Goal: Task Accomplishment & Management: Manage account settings

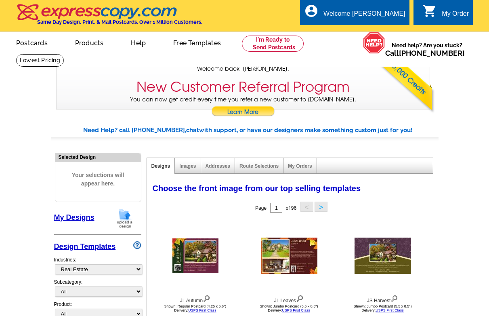
select select "785"
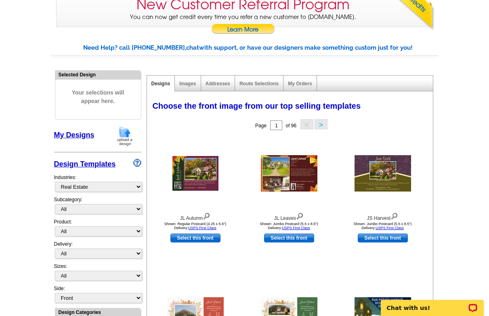
click at [79, 136] on link "My Designs" at bounding box center [74, 135] width 40 height 8
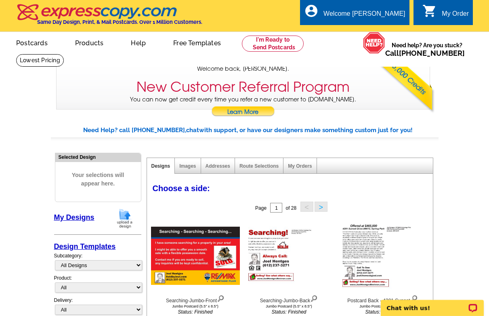
click at [319, 205] on button ">" at bounding box center [321, 206] width 13 height 10
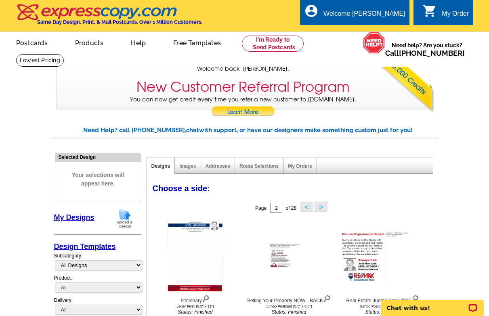
click at [319, 205] on button ">" at bounding box center [321, 206] width 13 height 10
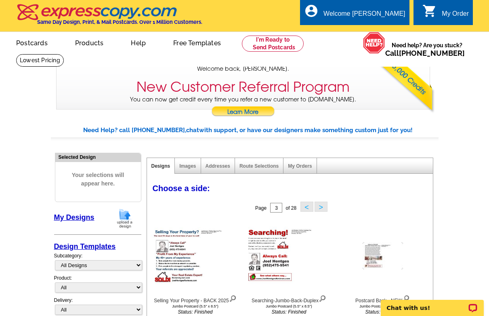
click at [319, 205] on button ">" at bounding box center [321, 206] width 13 height 10
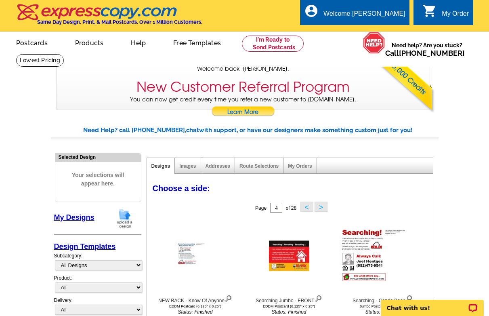
click at [319, 205] on button ">" at bounding box center [321, 206] width 13 height 10
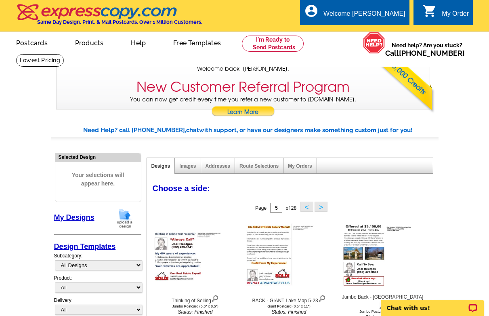
click at [319, 205] on button ">" at bounding box center [321, 206] width 13 height 10
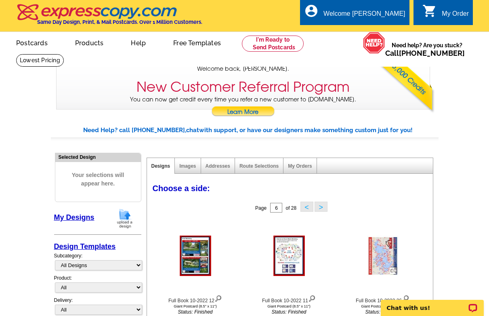
click at [319, 205] on button ">" at bounding box center [321, 206] width 13 height 10
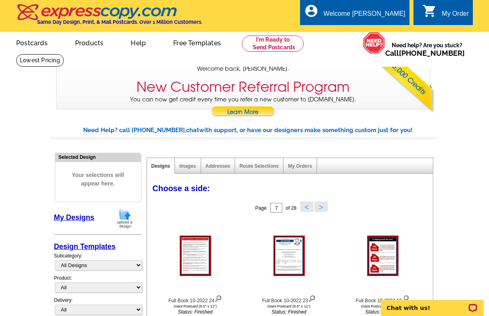
click at [319, 205] on button ">" at bounding box center [321, 206] width 13 height 10
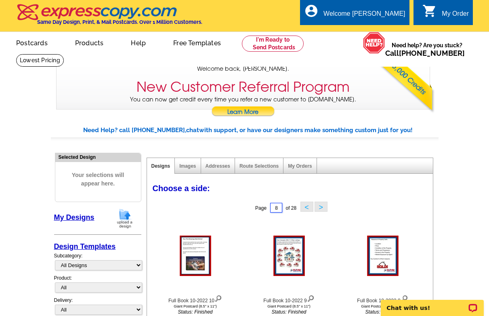
drag, startPoint x: 279, startPoint y: 206, endPoint x: 267, endPoint y: 210, distance: 12.1
click at [270, 210] on input "8" at bounding box center [276, 208] width 12 height 10
type input "28"
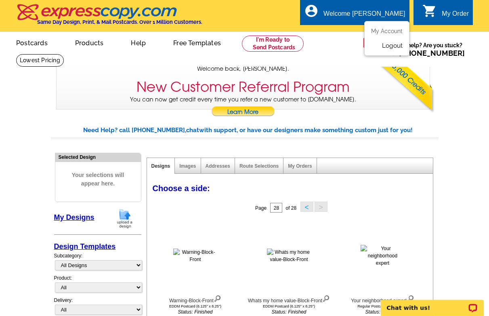
click at [396, 48] on link "Logout" at bounding box center [392, 45] width 21 height 7
